Goal: Task Accomplishment & Management: Manage account settings

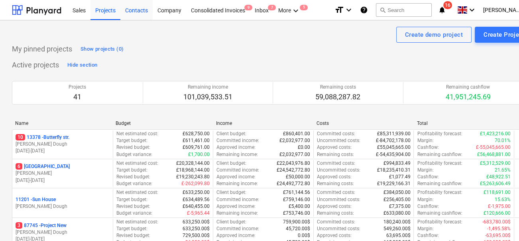
click at [144, 9] on div "Contacts" at bounding box center [136, 10] width 32 height 20
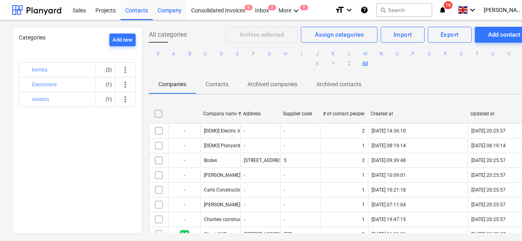
click at [166, 12] on div "Company" at bounding box center [170, 10] width 34 height 20
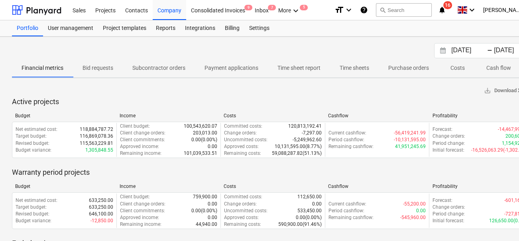
scroll to position [0, 26]
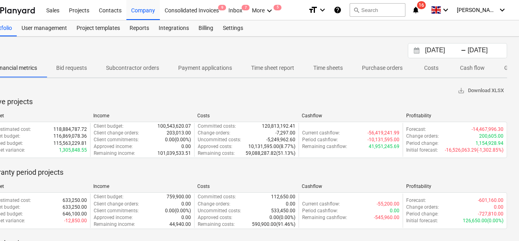
click at [413, 53] on button "Interact with the calendar and add the check-in date for your trip." at bounding box center [417, 50] width 14 height 9
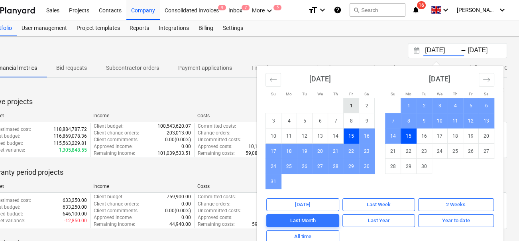
click at [347, 99] on td "1" at bounding box center [352, 105] width 16 height 15
type input "[DATE]"
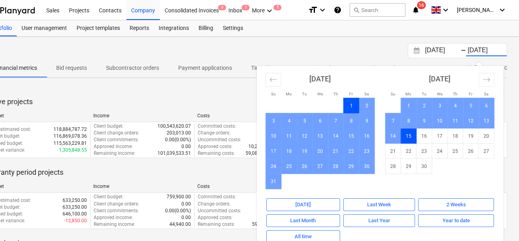
click at [414, 138] on td "15" at bounding box center [409, 135] width 16 height 15
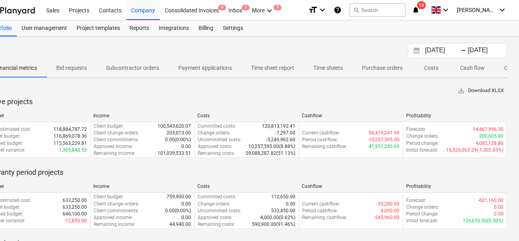
click at [482, 92] on span "save_alt Download XLSX" at bounding box center [481, 90] width 46 height 9
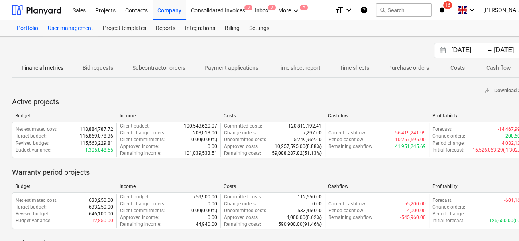
click at [94, 25] on div "User management" at bounding box center [70, 28] width 55 height 16
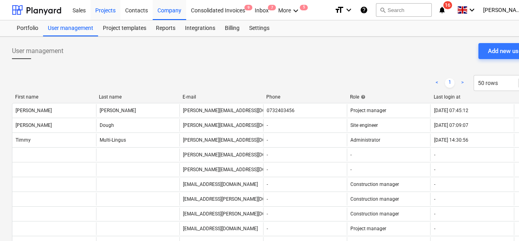
click at [107, 6] on div "Projects" at bounding box center [106, 10] width 30 height 20
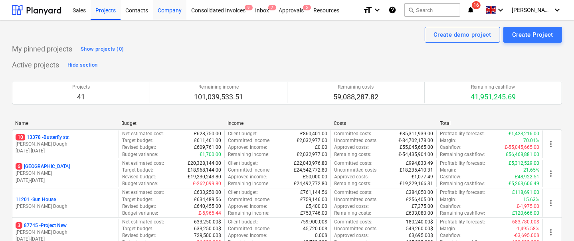
click at [158, 4] on div "Company" at bounding box center [170, 10] width 34 height 20
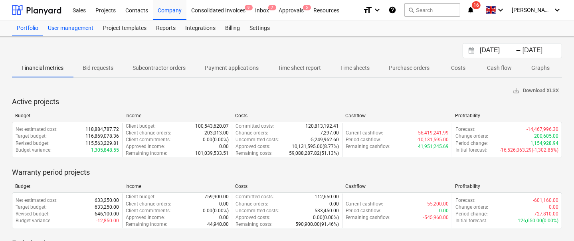
click at [87, 32] on div "User management" at bounding box center [70, 28] width 55 height 16
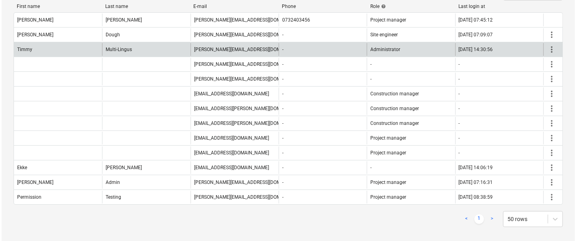
scroll to position [92, 0]
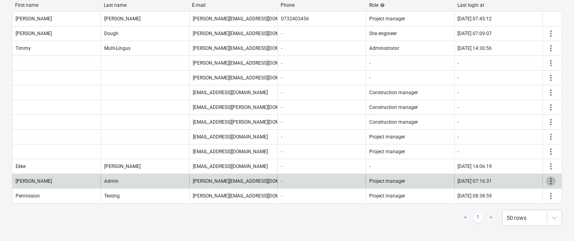
click at [521, 182] on span "more_vert" at bounding box center [551, 181] width 10 height 10
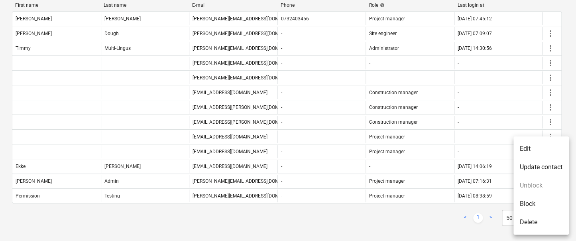
click at [521, 144] on li "Edit" at bounding box center [541, 149] width 55 height 18
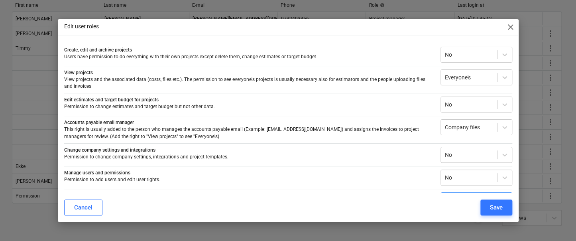
scroll to position [21, 0]
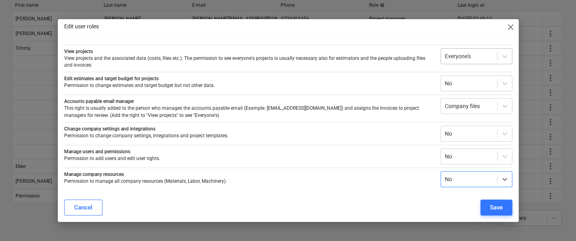
click at [468, 55] on div at bounding box center [469, 56] width 48 height 8
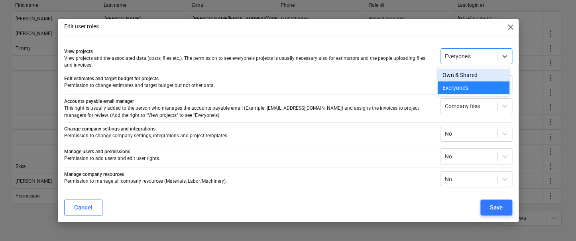
click at [457, 73] on div "Own & Shared" at bounding box center [474, 75] width 72 height 13
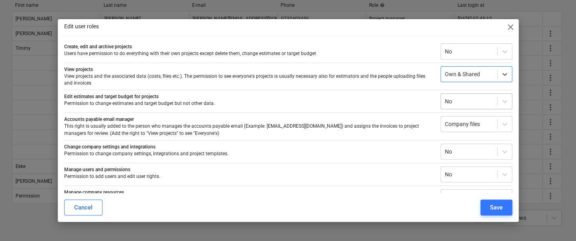
scroll to position [39, 0]
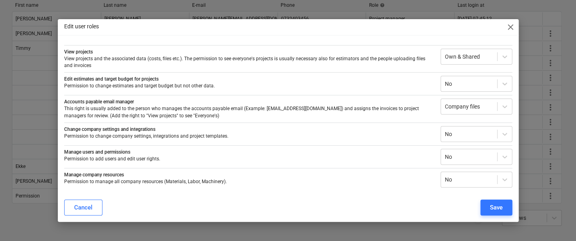
click at [468, 45] on div "View projects View projects and the associated data (costs, files etc.). The pe…" at bounding box center [288, 57] width 448 height 24
click at [462, 57] on div at bounding box center [469, 57] width 48 height 8
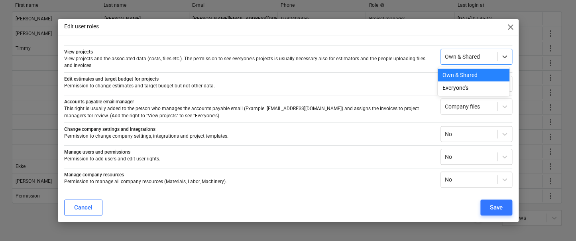
click at [458, 82] on div "Everyone's" at bounding box center [474, 87] width 72 height 13
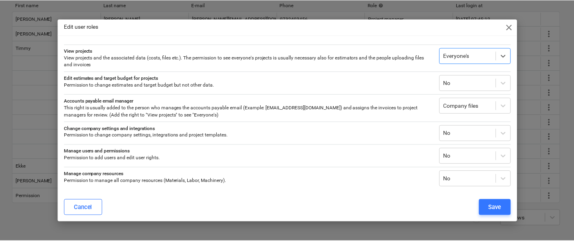
scroll to position [21, 0]
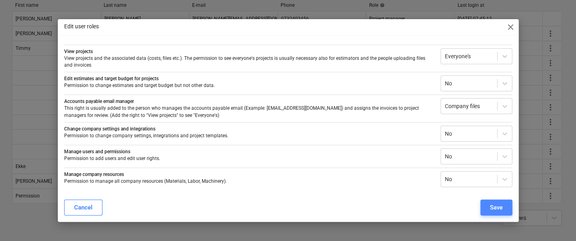
click at [490, 208] on div "Save" at bounding box center [496, 207] width 13 height 10
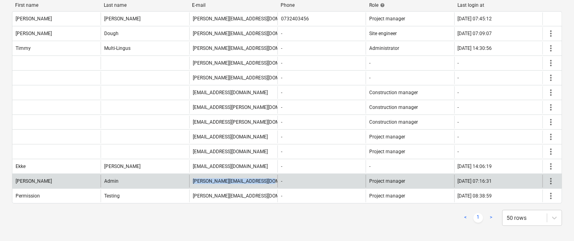
drag, startPoint x: 265, startPoint y: 181, endPoint x: 183, endPoint y: 181, distance: 82.2
click at [183, 181] on div "[PERSON_NAME] [PERSON_NAME][EMAIL_ADDRESS][DOMAIN_NAME] - Project manager [DATE…" at bounding box center [286, 181] width 549 height 13
copy div "[PERSON_NAME][EMAIL_ADDRESS][DOMAIN_NAME]"
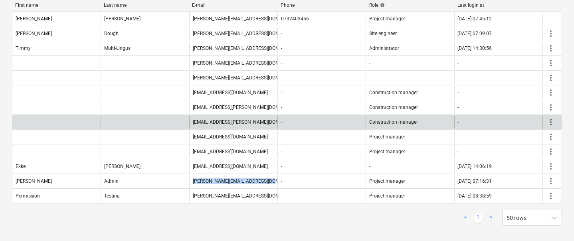
scroll to position [0, 0]
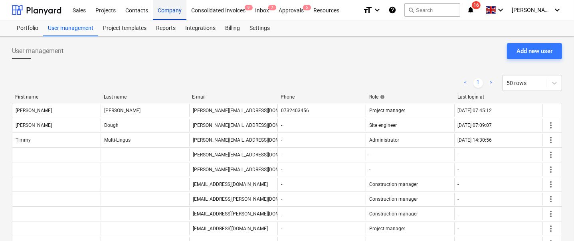
click at [171, 20] on div "Sales Projects Contacts Company Consolidated Invoices 9 Inbox 7 Approvals 5 Res…" at bounding box center [287, 10] width 574 height 20
click at [168, 15] on div "Company" at bounding box center [170, 10] width 34 height 20
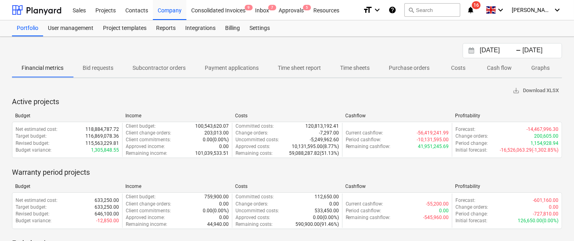
click at [274, 32] on div "Portfolio User management Project templates Reports Integrations Billing Settin…" at bounding box center [287, 28] width 550 height 16
click at [268, 31] on div "Settings" at bounding box center [260, 28] width 30 height 16
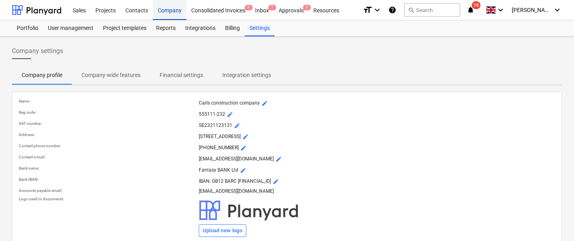
click at [156, 7] on div "Company" at bounding box center [170, 10] width 34 height 20
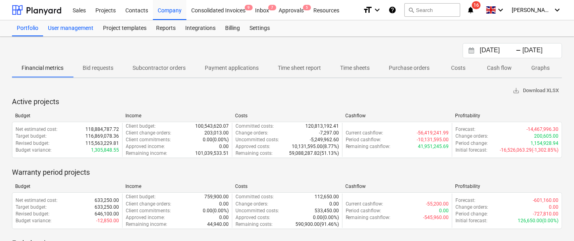
click at [81, 28] on div "User management" at bounding box center [70, 28] width 55 height 16
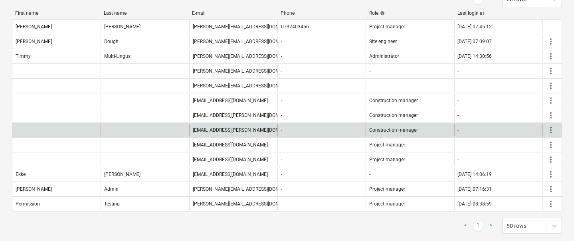
scroll to position [92, 0]
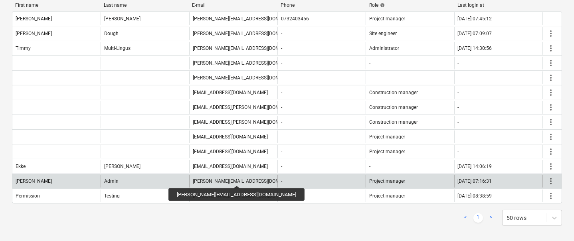
click at [215, 180] on div "[PERSON_NAME][EMAIL_ADDRESS][DOMAIN_NAME]" at bounding box center [248, 181] width 111 height 6
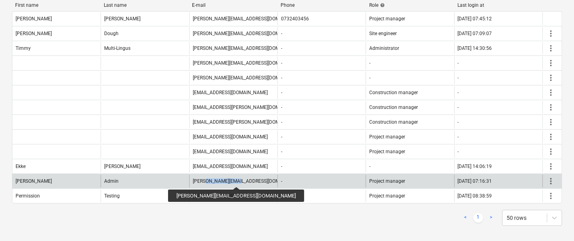
click at [215, 180] on div "[PERSON_NAME][EMAIL_ADDRESS][DOMAIN_NAME]" at bounding box center [248, 181] width 111 height 6
copy div "[PERSON_NAME][EMAIL_ADDRESS][DOMAIN_NAME]"
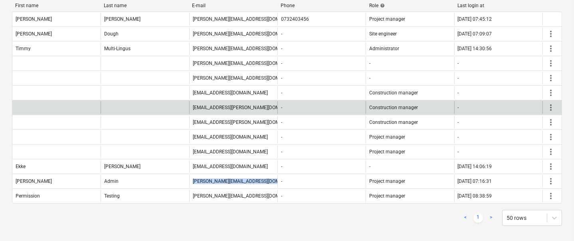
scroll to position [0, 0]
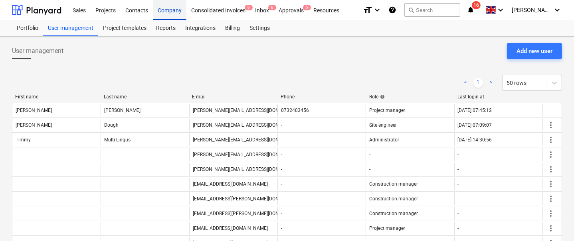
click at [160, 10] on div "Company" at bounding box center [170, 10] width 34 height 20
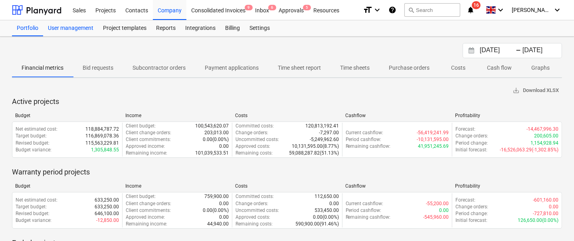
click at [92, 30] on div "User management" at bounding box center [70, 28] width 55 height 16
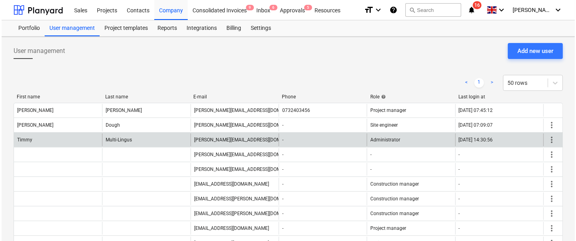
scroll to position [91, 0]
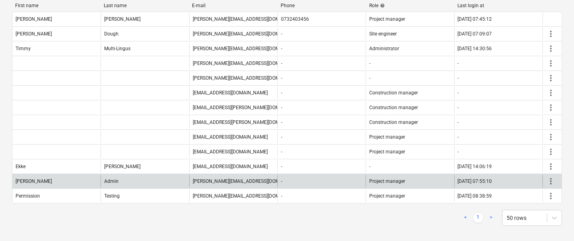
click at [521, 182] on div "more_vert" at bounding box center [551, 181] width 19 height 13
click at [521, 182] on span "more_vert" at bounding box center [551, 182] width 10 height 10
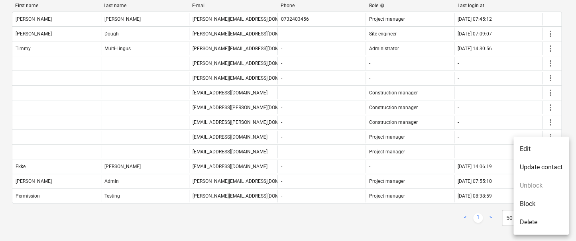
click at [521, 148] on li "Edit" at bounding box center [541, 149] width 55 height 18
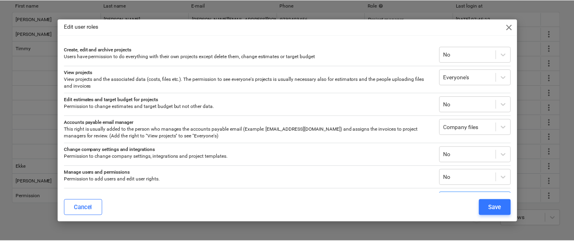
scroll to position [21, 0]
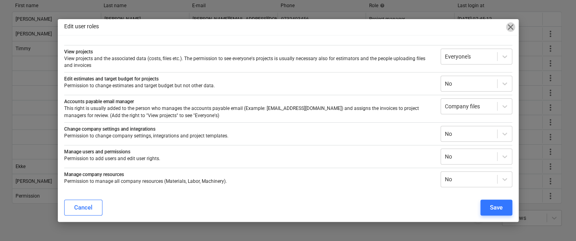
click at [509, 30] on span "close" at bounding box center [511, 27] width 10 height 10
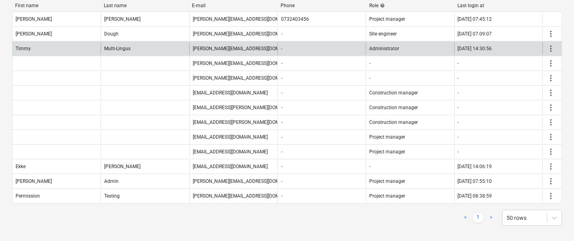
scroll to position [0, 0]
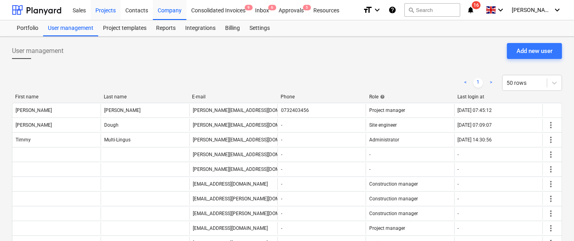
click at [99, 14] on div "Projects" at bounding box center [106, 10] width 30 height 20
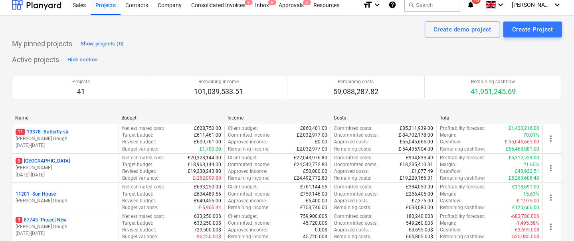
scroll to position [2, 0]
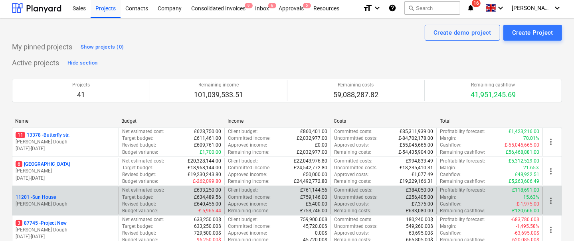
click at [68, 199] on div "11201 - [GEOGRAPHIC_DATA]" at bounding box center [66, 197] width 100 height 7
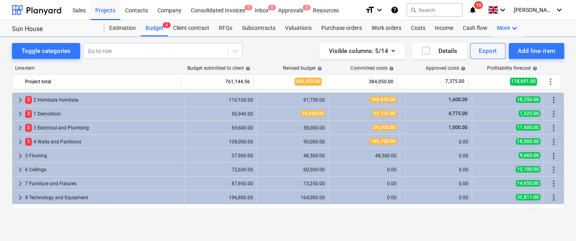
click at [506, 29] on div "More keyboard_arrow_down" at bounding box center [509, 28] width 32 height 16
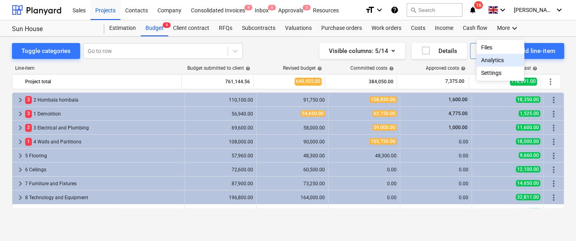
click at [488, 73] on div "Settings" at bounding box center [500, 73] width 38 height 6
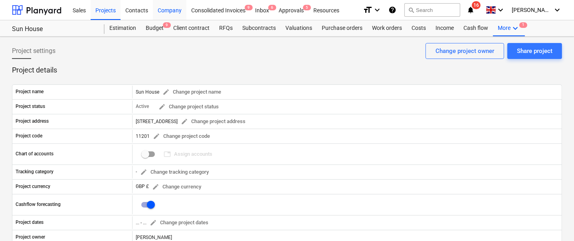
click at [177, 7] on div "Company" at bounding box center [170, 10] width 34 height 20
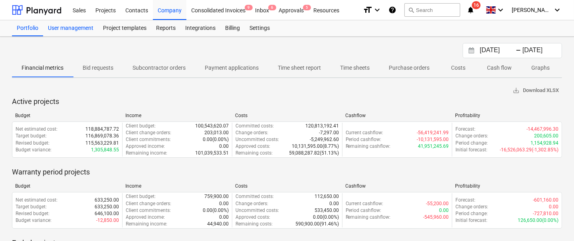
click at [84, 32] on div "User management" at bounding box center [70, 28] width 55 height 16
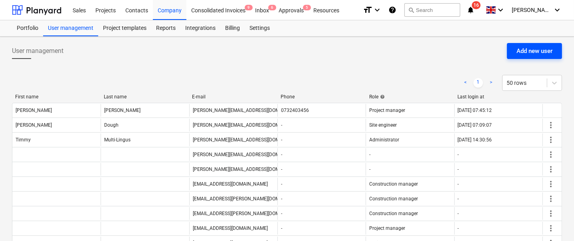
click at [512, 52] on button "Add new user" at bounding box center [534, 51] width 55 height 16
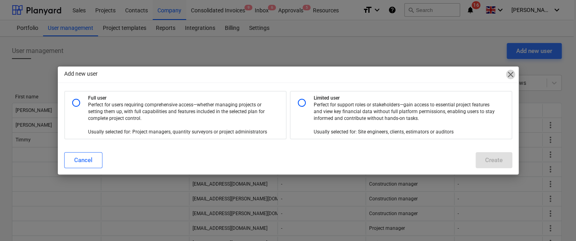
click at [509, 76] on span "close" at bounding box center [511, 75] width 10 height 10
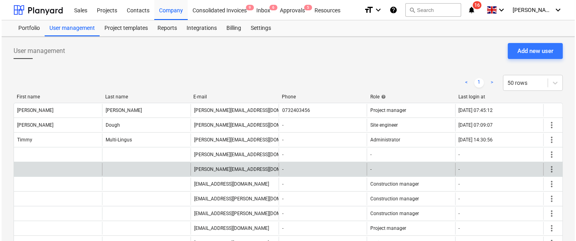
scroll to position [91, 0]
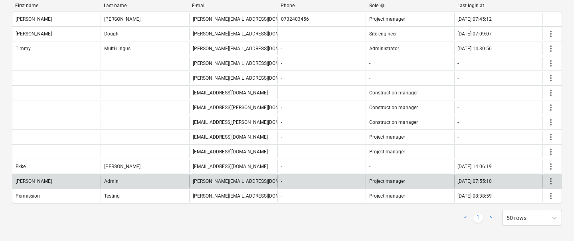
click at [521, 182] on span "more_vert" at bounding box center [551, 182] width 10 height 10
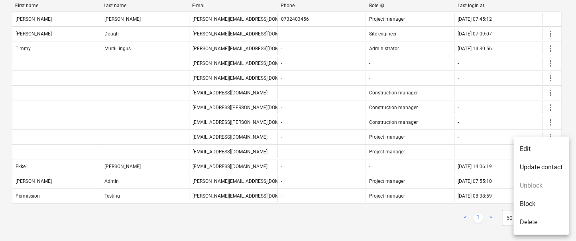
click at [521, 148] on li "Edit" at bounding box center [541, 149] width 55 height 18
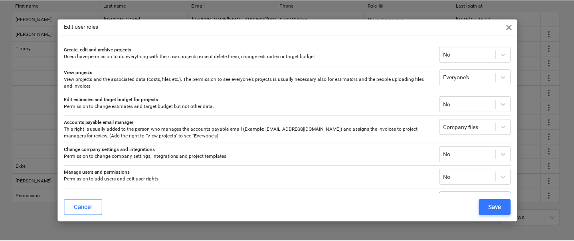
scroll to position [21, 0]
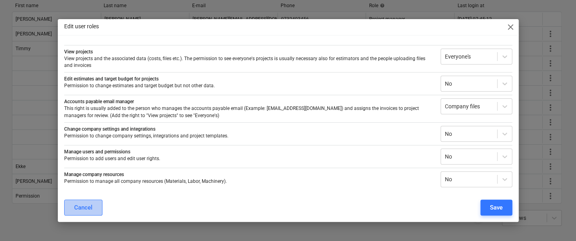
click at [75, 201] on button "Cancel" at bounding box center [83, 208] width 38 height 16
